Goal: Find specific page/section: Find specific page/section

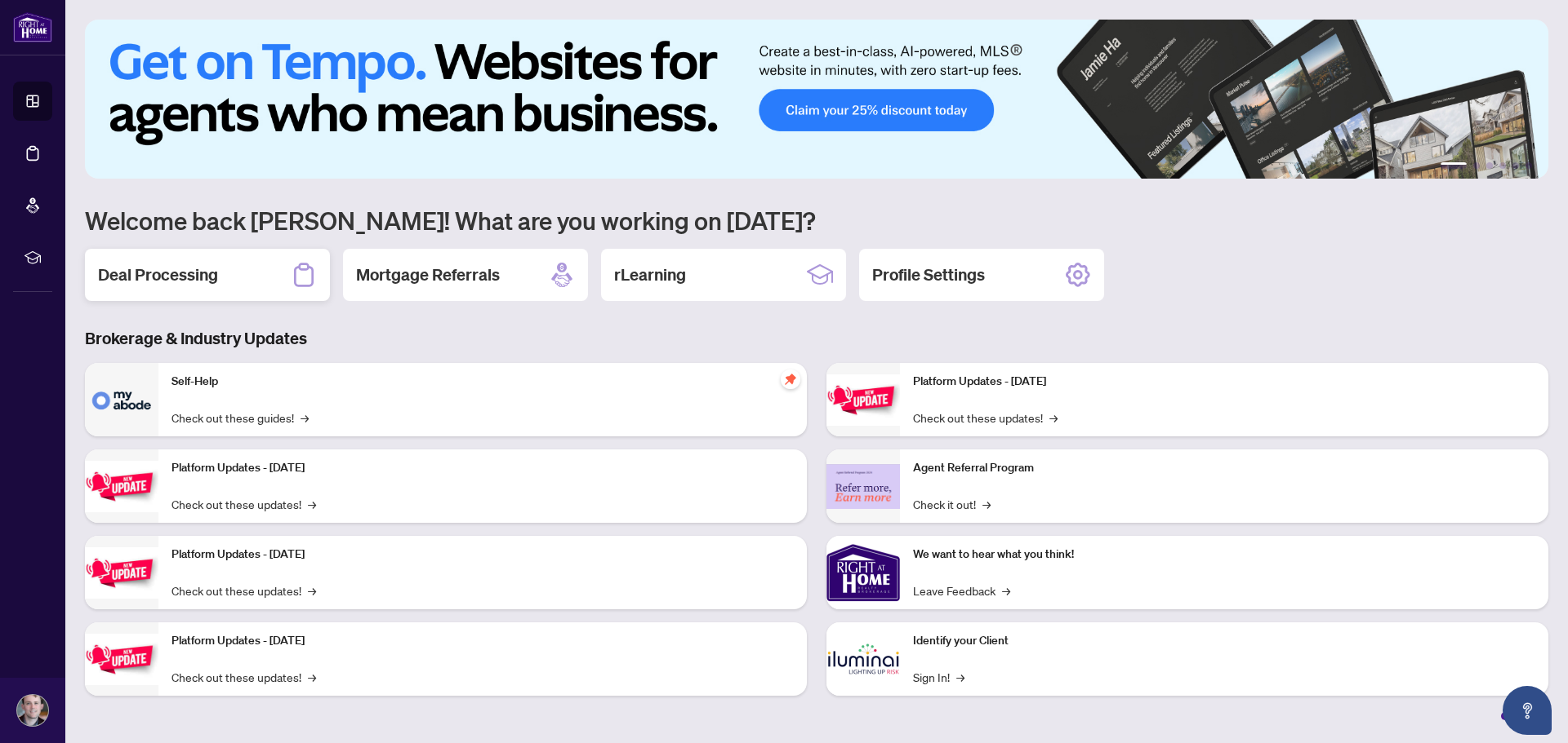
click at [203, 280] on h2 "Deal Processing" at bounding box center [157, 275] width 120 height 23
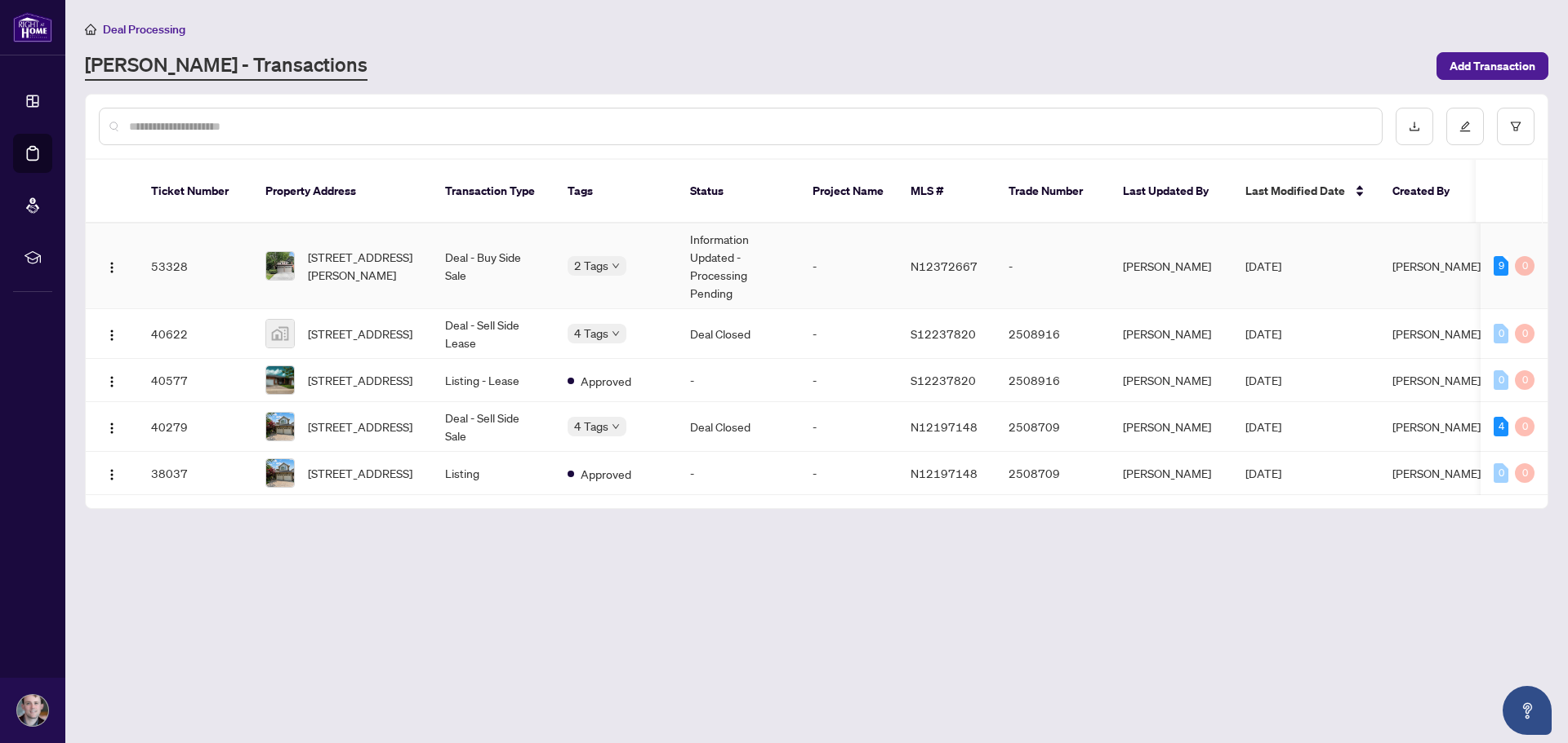
click at [839, 262] on td "-" at bounding box center [849, 267] width 98 height 86
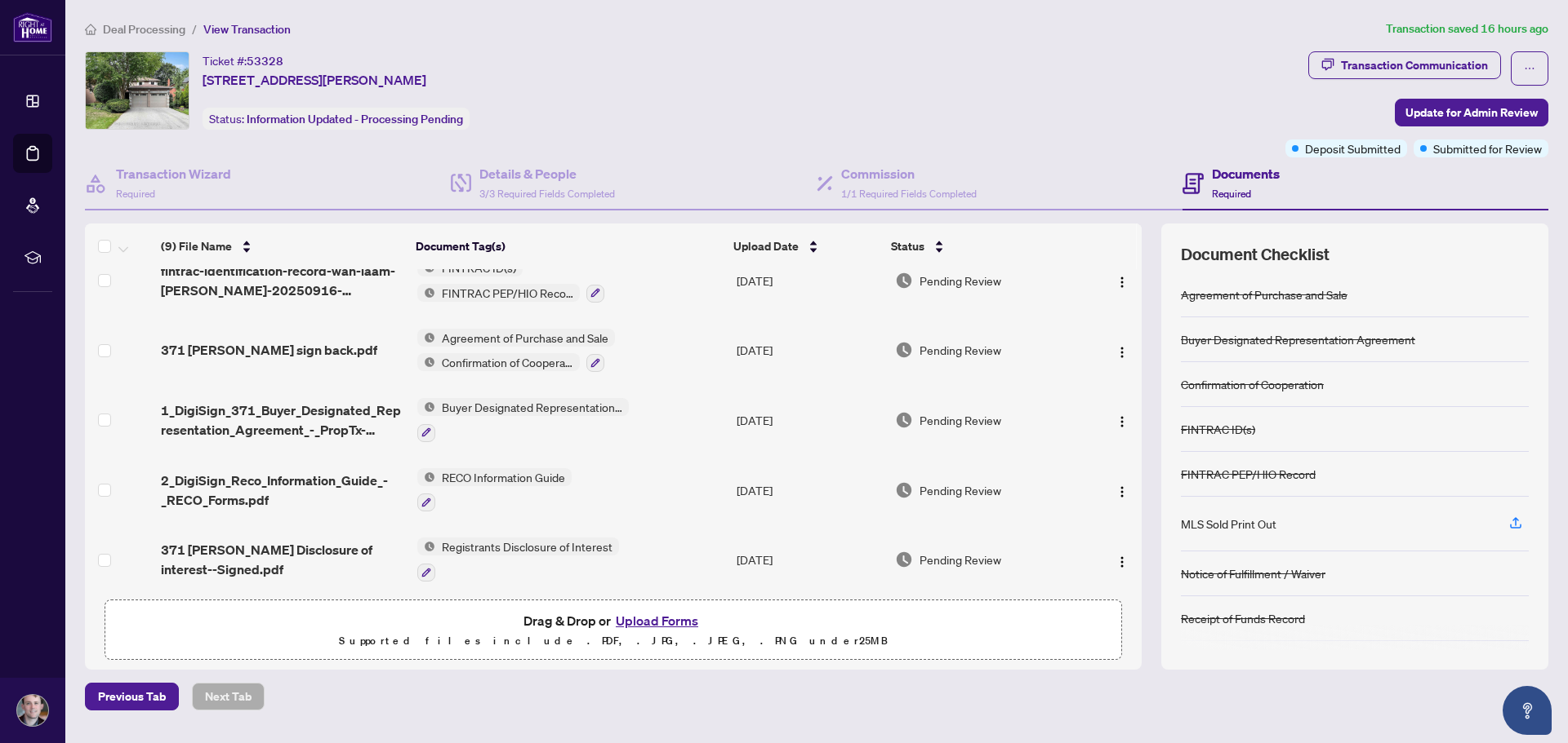
scroll to position [309, 0]
